Goal: Information Seeking & Learning: Learn about a topic

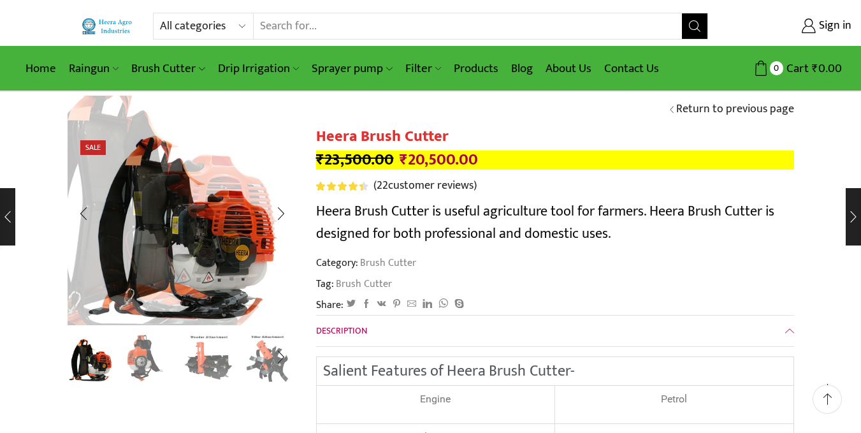
scroll to position [170, 0]
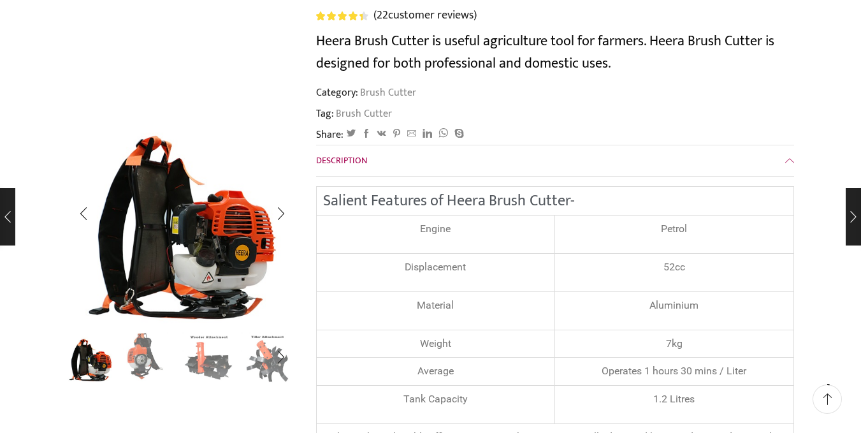
click at [145, 366] on img "2 / 8" at bounding box center [149, 355] width 53 height 53
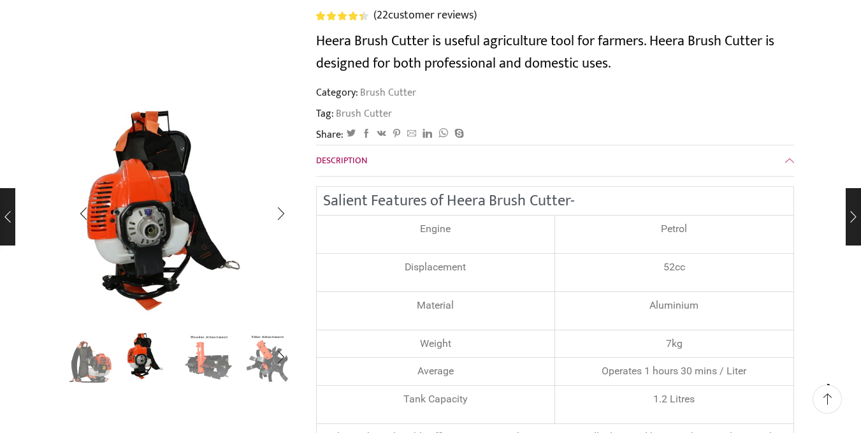
click at [181, 367] on ul at bounding box center [178, 357] width 229 height 52
click at [261, 367] on img "4 / 8" at bounding box center [267, 355] width 53 height 53
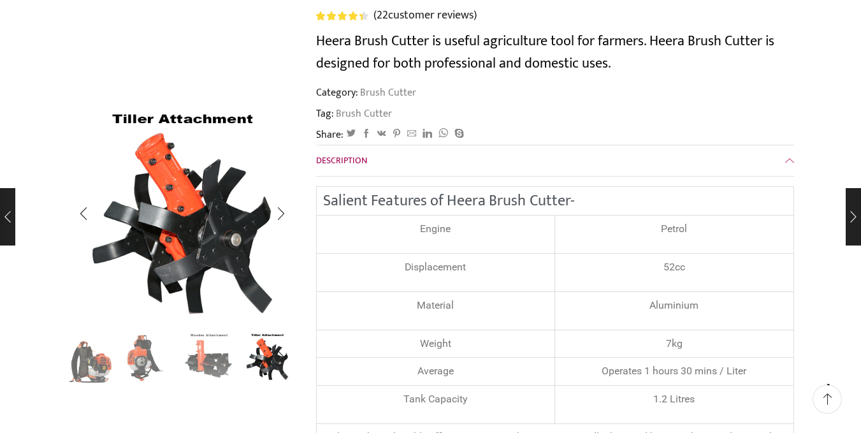
click at [217, 364] on img "3 / 8" at bounding box center [208, 355] width 53 height 53
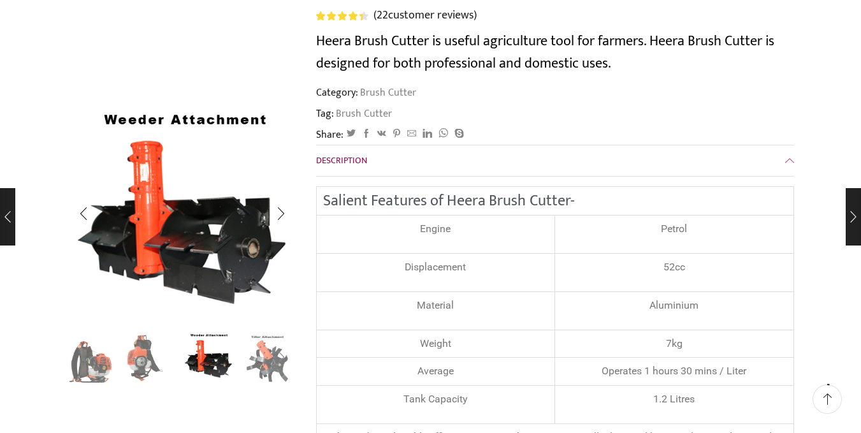
click at [273, 362] on div "Next slide" at bounding box center [281, 358] width 32 height 32
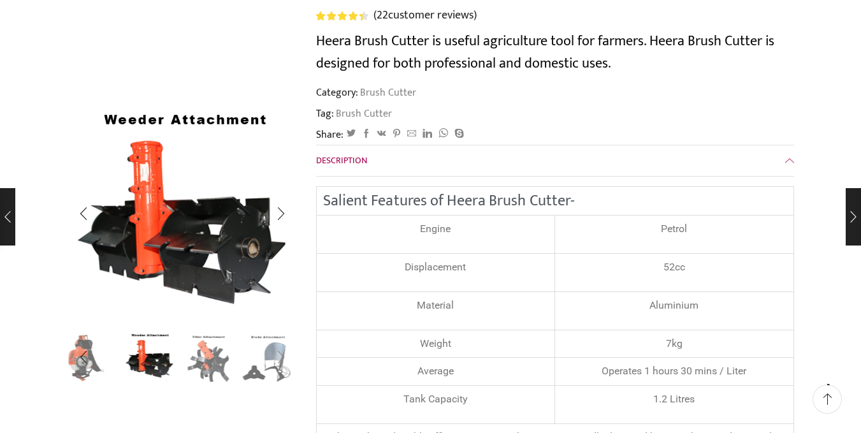
click at [273, 362] on div "Next slide" at bounding box center [281, 358] width 32 height 32
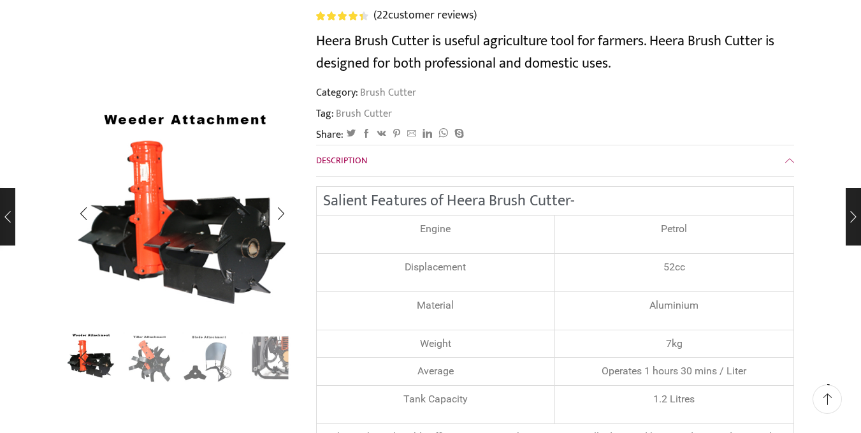
click at [273, 362] on div "Next slide" at bounding box center [281, 358] width 32 height 32
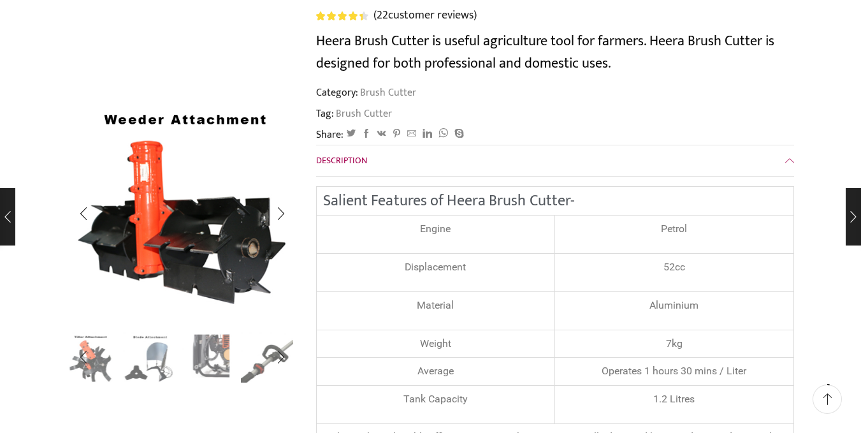
click at [182, 359] on img "6 / 8" at bounding box center [208, 355] width 53 height 53
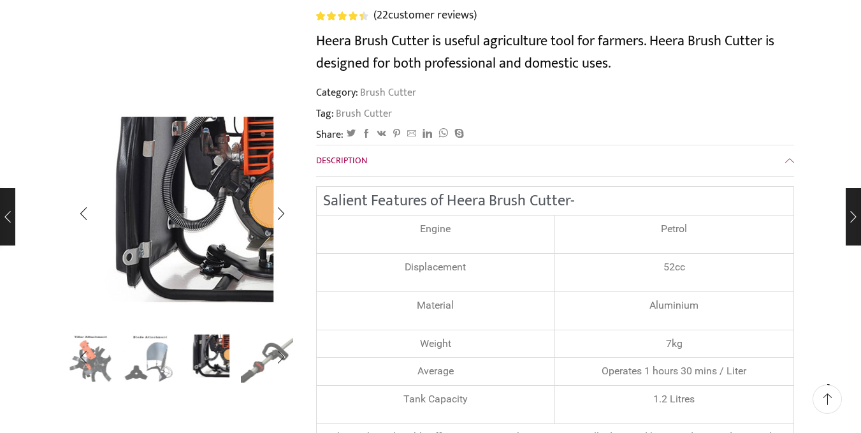
click at [242, 361] on img "7 / 8" at bounding box center [267, 355] width 53 height 53
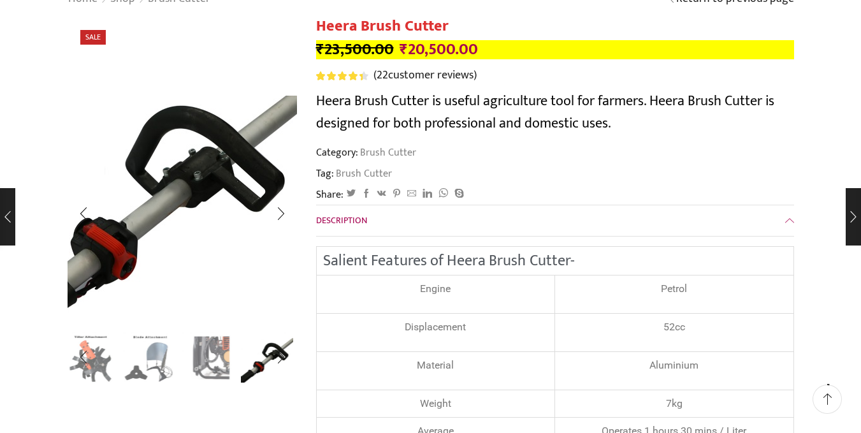
scroll to position [0, 0]
